Goal: Find specific page/section: Find specific page/section

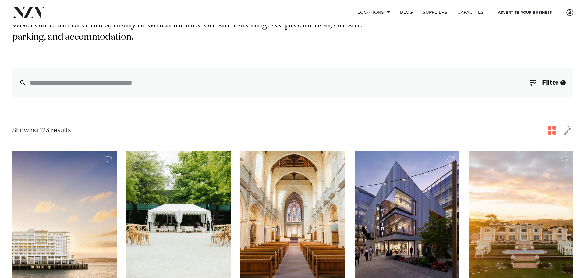
scroll to position [91, 0]
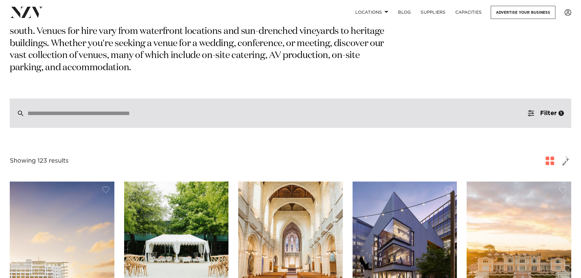
click at [164, 110] on input "search" at bounding box center [277, 113] width 500 height 7
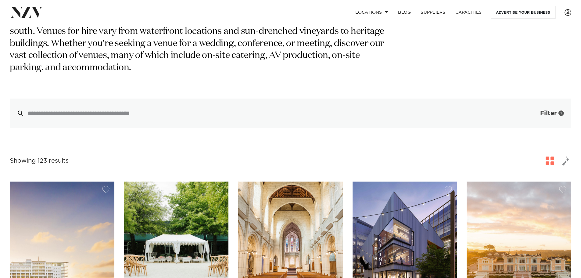
click at [545, 110] on span "Filter" at bounding box center [548, 113] width 16 height 6
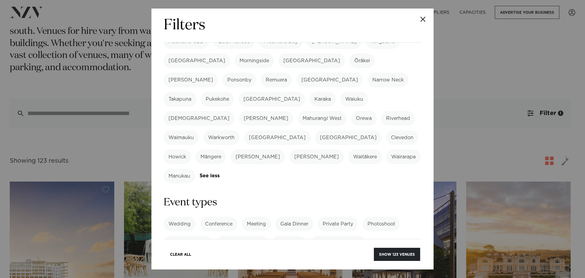
scroll to position [152, 0]
click at [331, 216] on label "Private Party" at bounding box center [338, 223] width 40 height 15
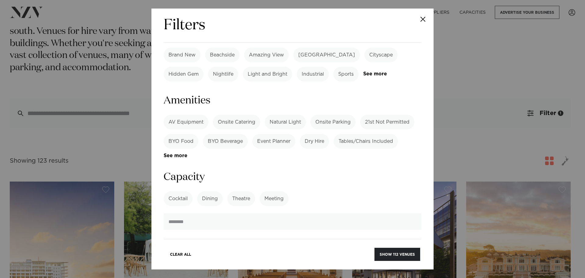
scroll to position [396, 0]
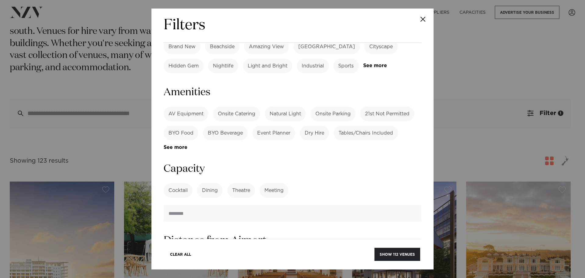
click at [200, 183] on label "Dining" at bounding box center [210, 190] width 26 height 15
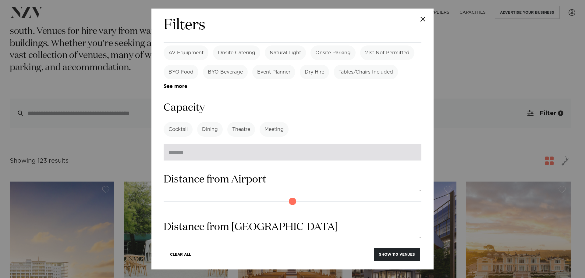
click at [194, 144] on input "number" at bounding box center [293, 152] width 258 height 16
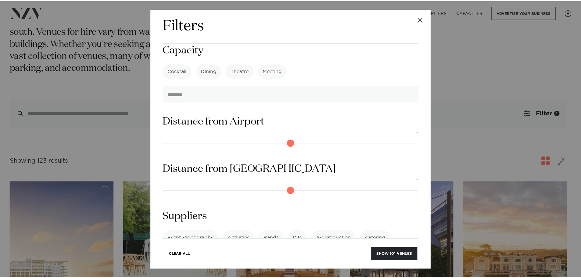
scroll to position [516, 0]
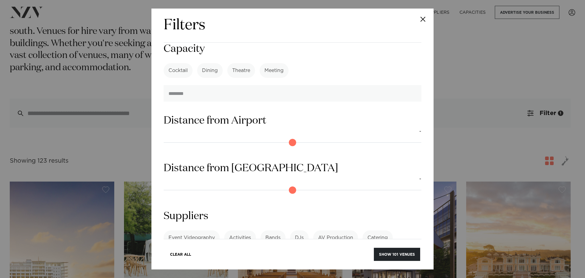
type input "**"
click at [389, 254] on button "Show 101 venues" at bounding box center [397, 254] width 46 height 13
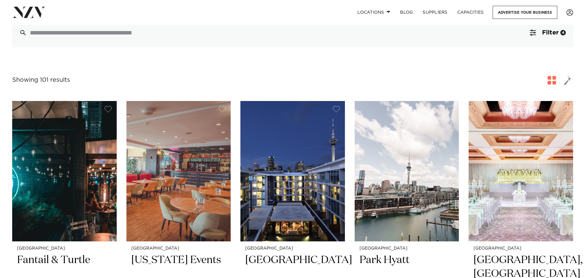
scroll to position [61, 0]
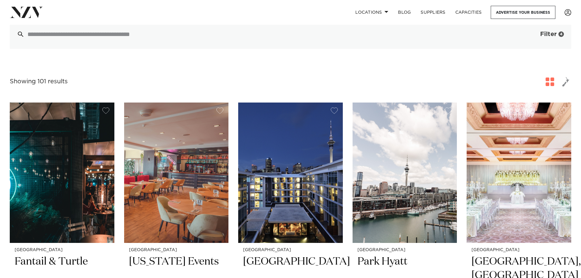
click at [553, 34] on span "Filter" at bounding box center [548, 34] width 16 height 6
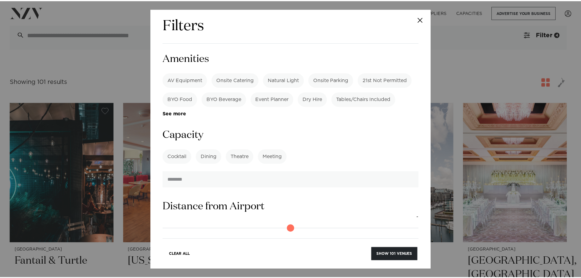
scroll to position [564, 0]
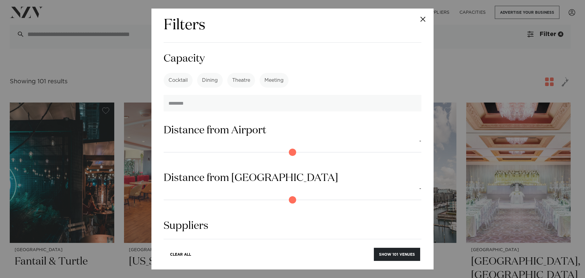
click at [422, 18] on button "Close" at bounding box center [423, 19] width 21 height 21
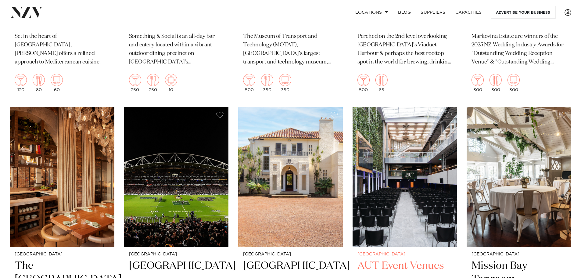
scroll to position [2256, 0]
